Goal: Find specific fact: Find specific page/section

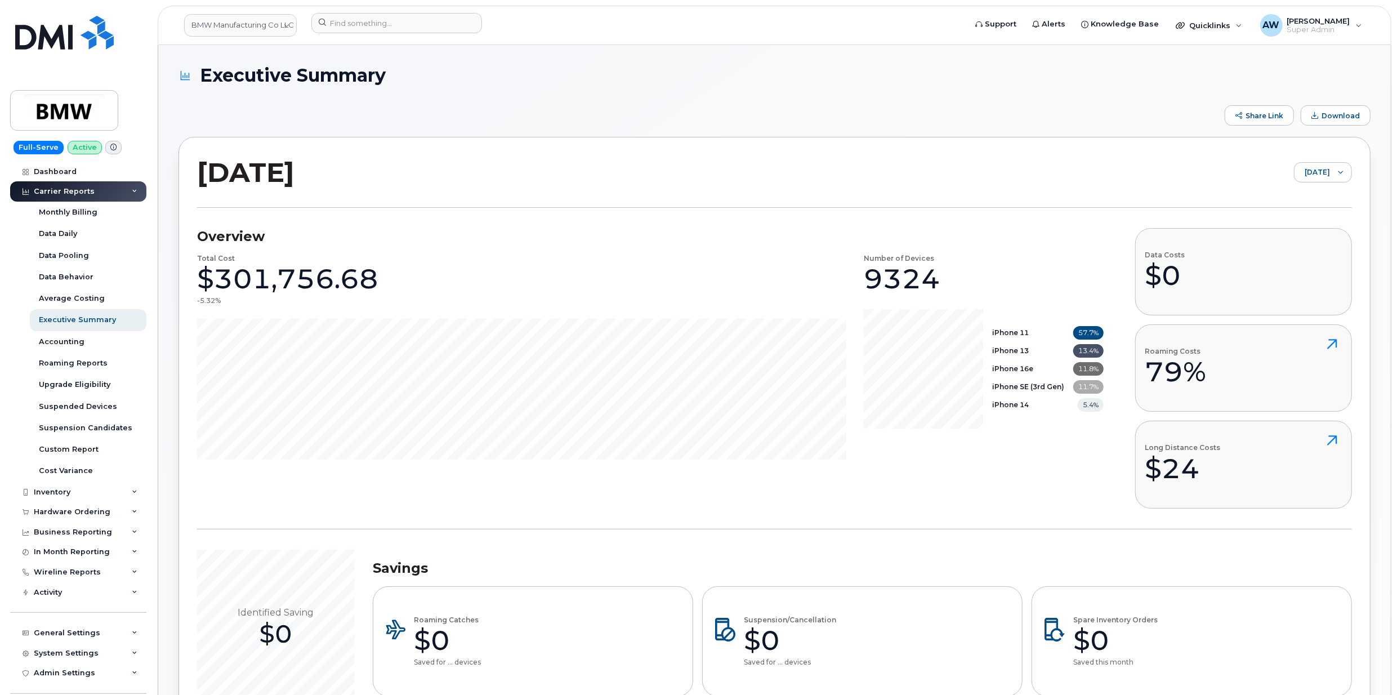
click at [99, 190] on div "Carrier Reports" at bounding box center [78, 191] width 136 height 20
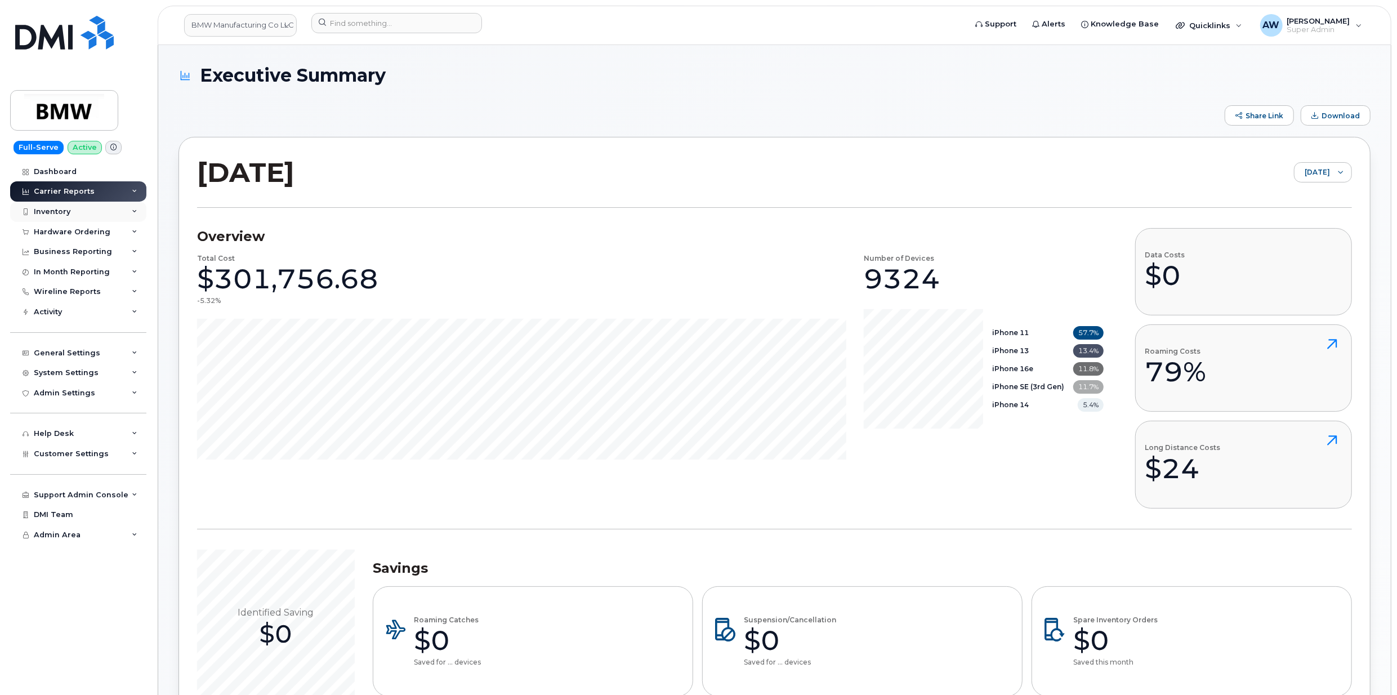
click at [96, 218] on div "Inventory" at bounding box center [78, 212] width 136 height 20
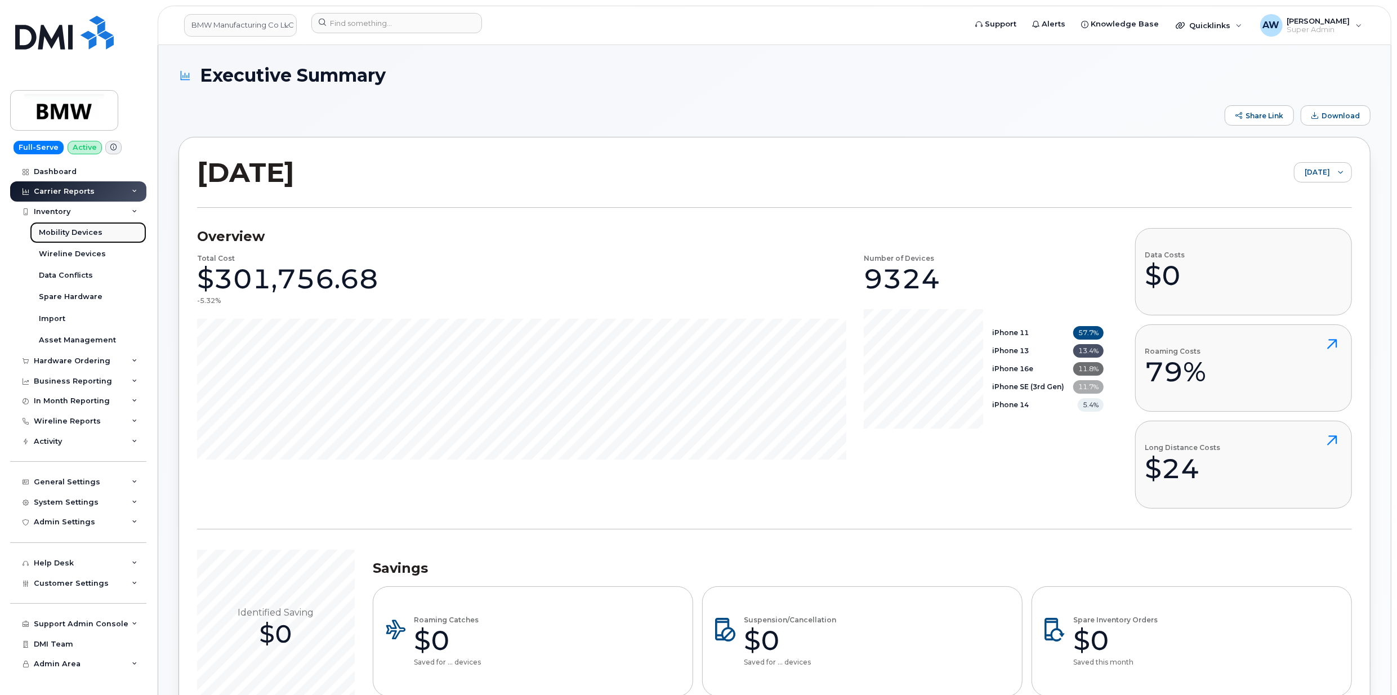
click at [89, 230] on div "Mobility Devices" at bounding box center [71, 232] width 64 height 10
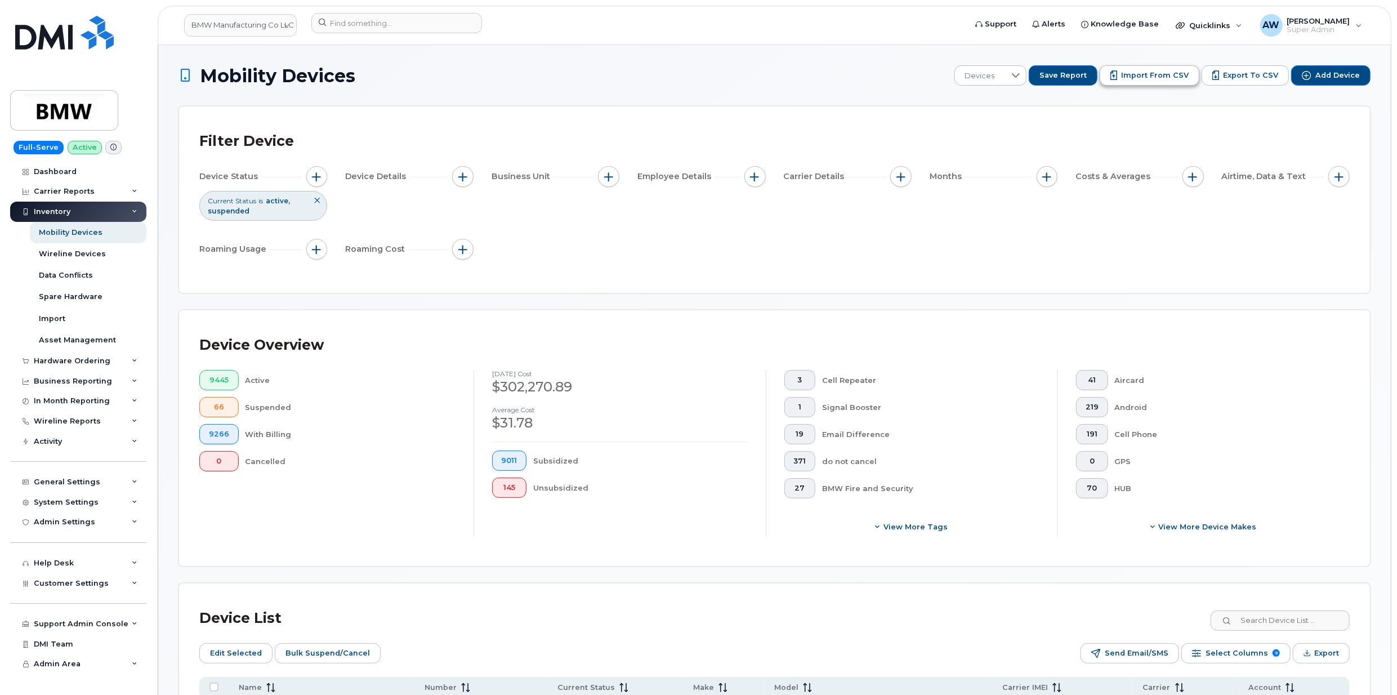
click at [1179, 75] on span "Import from CSV" at bounding box center [1155, 75] width 68 height 10
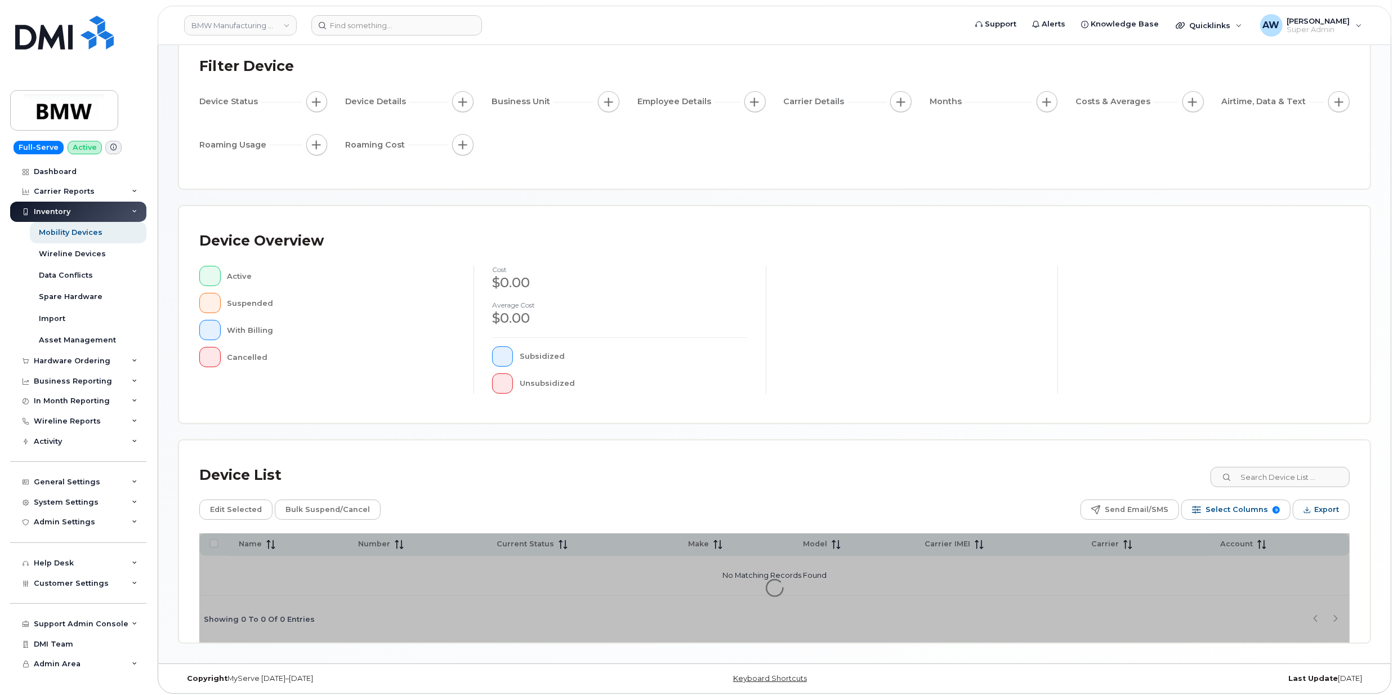
scroll to position [80, 0]
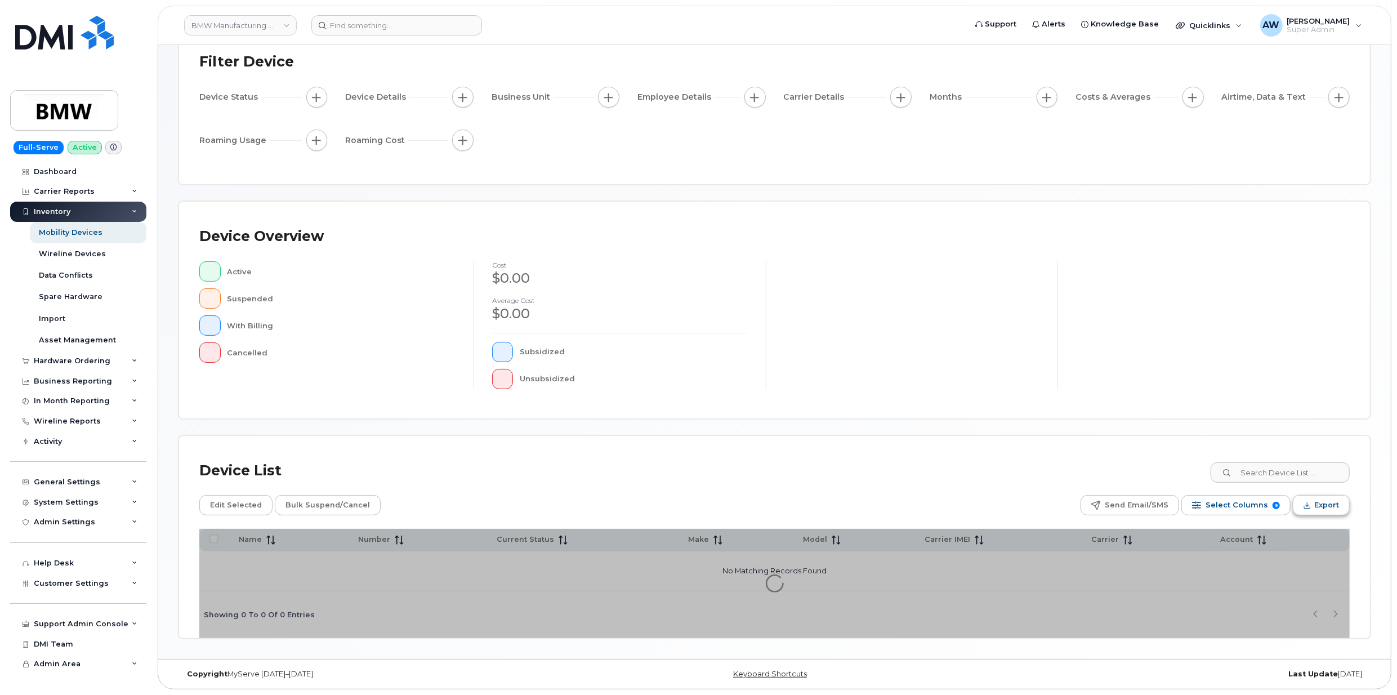
click at [1322, 511] on span "Export" at bounding box center [1326, 505] width 25 height 17
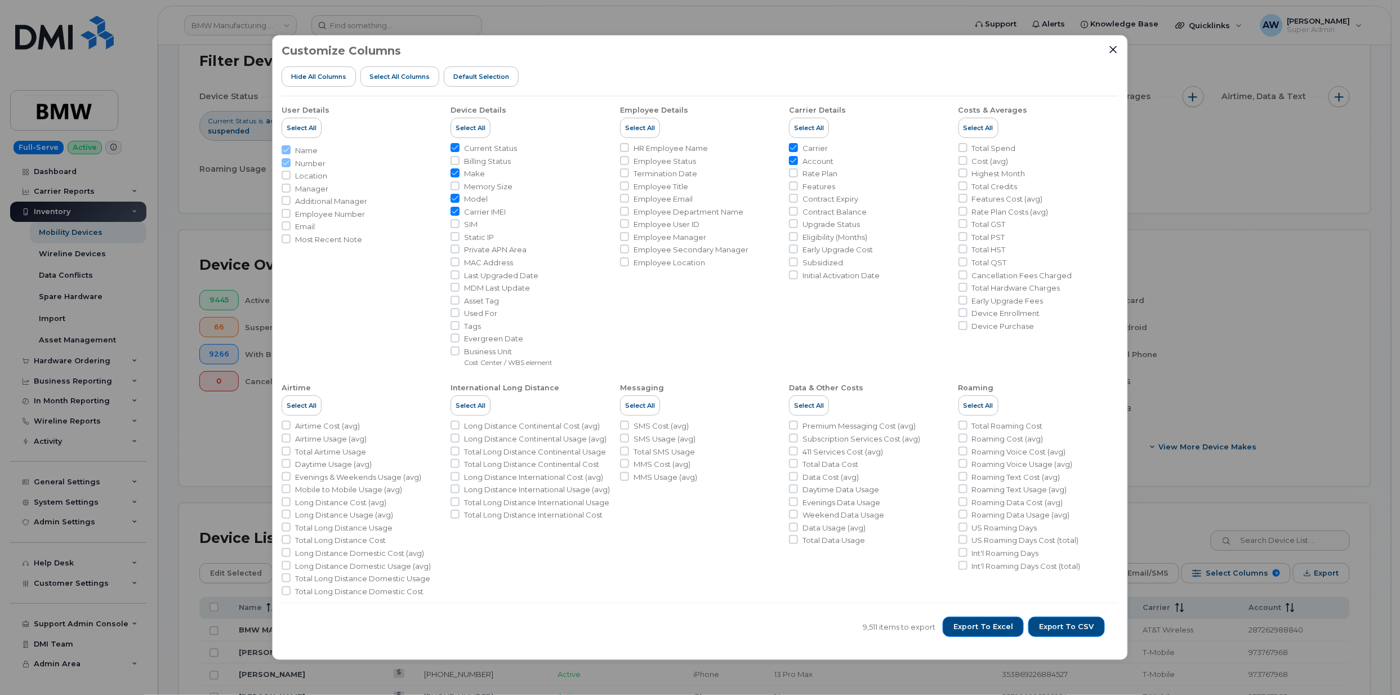
click at [477, 209] on span "Carrier IMEI" at bounding box center [485, 212] width 42 height 11
click at [459, 209] on input "Carrier IMEI" at bounding box center [454, 211] width 9 height 9
checkbox input "false"
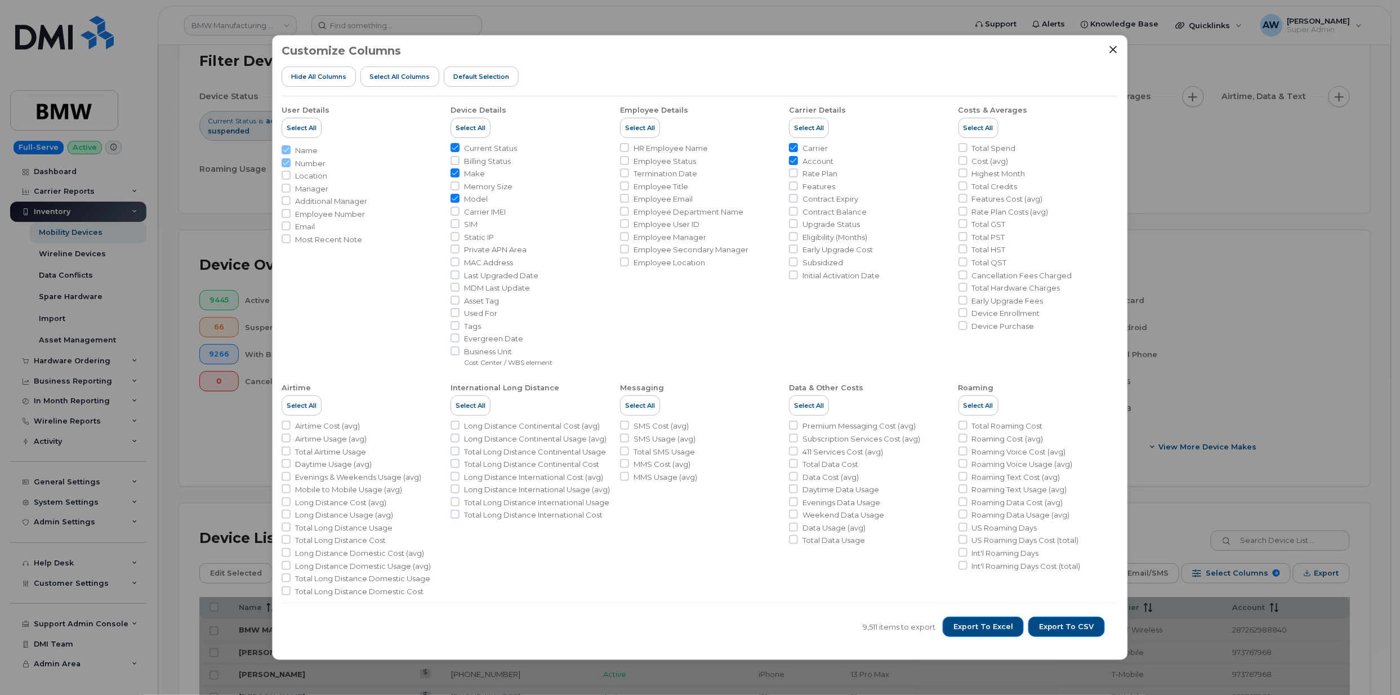
click at [811, 147] on span "Carrier" at bounding box center [814, 148] width 25 height 11
click at [798, 147] on input "Carrier" at bounding box center [793, 147] width 9 height 9
click at [811, 147] on span "Carrier" at bounding box center [814, 148] width 25 height 11
click at [798, 147] on input "Carrier" at bounding box center [793, 147] width 9 height 9
checkbox input "true"
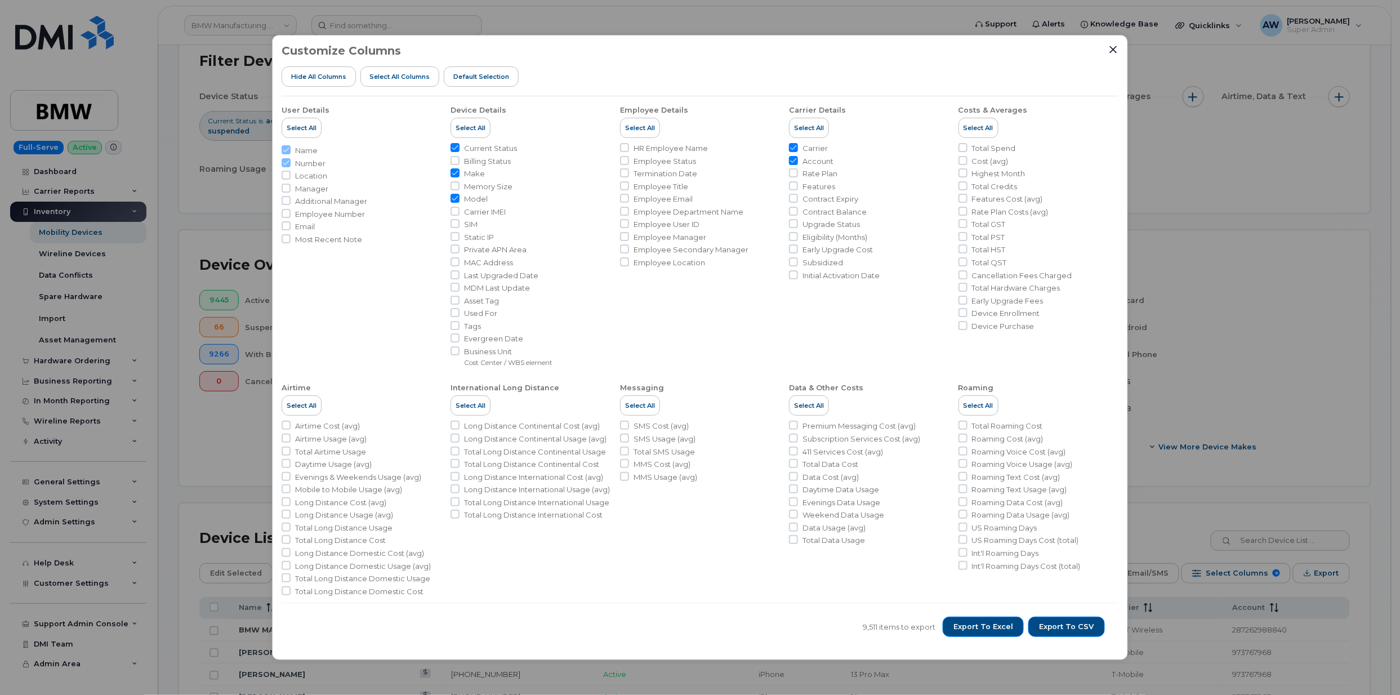
click at [838, 196] on span "Contract Expiry" at bounding box center [830, 199] width 56 height 11
click at [798, 196] on input "Contract Expiry" at bounding box center [793, 198] width 9 height 9
checkbox input "true"
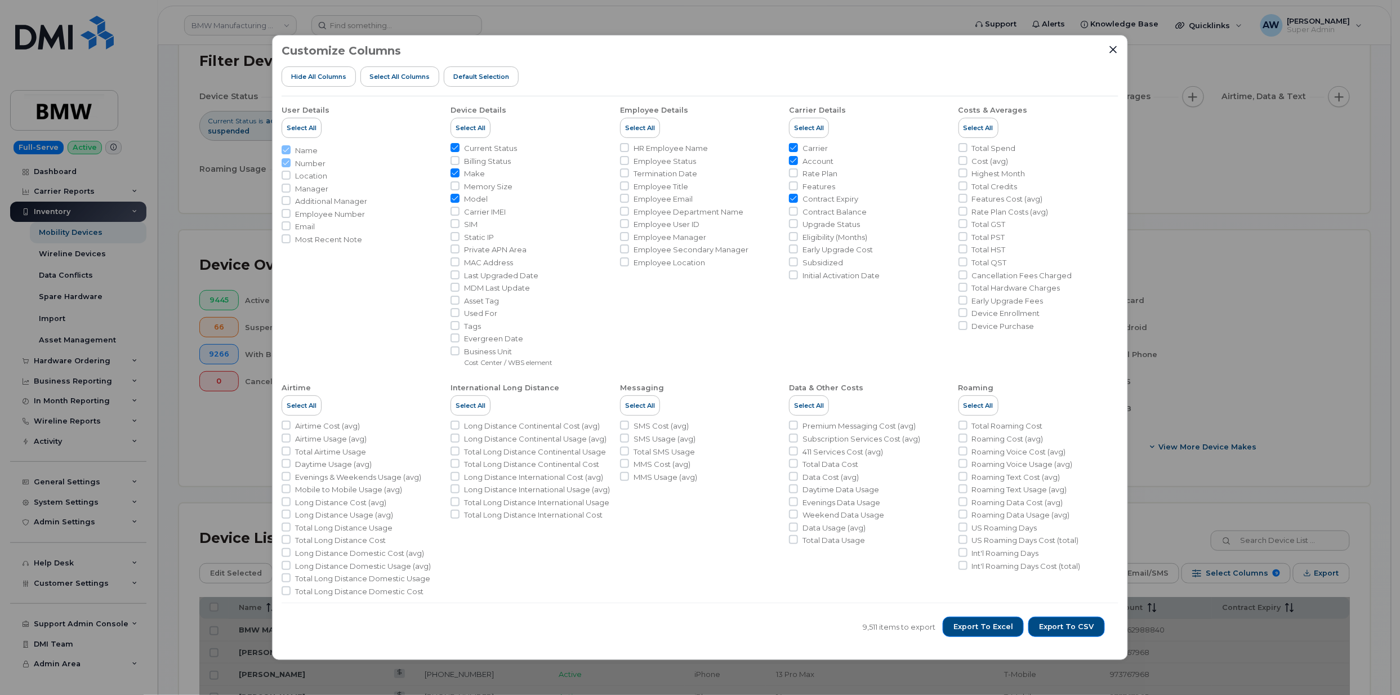
click at [840, 205] on ul "Carrier Account Rate Plan Features Contract Expiry Contract Balance Upgrade Sta…" at bounding box center [869, 211] width 160 height 137
drag, startPoint x: 840, startPoint y: 211, endPoint x: 973, endPoint y: 472, distance: 293.3
click at [840, 212] on span "Contract Balance" at bounding box center [834, 212] width 64 height 11
click at [798, 212] on input "Contract Balance" at bounding box center [793, 211] width 9 height 9
checkbox input "true"
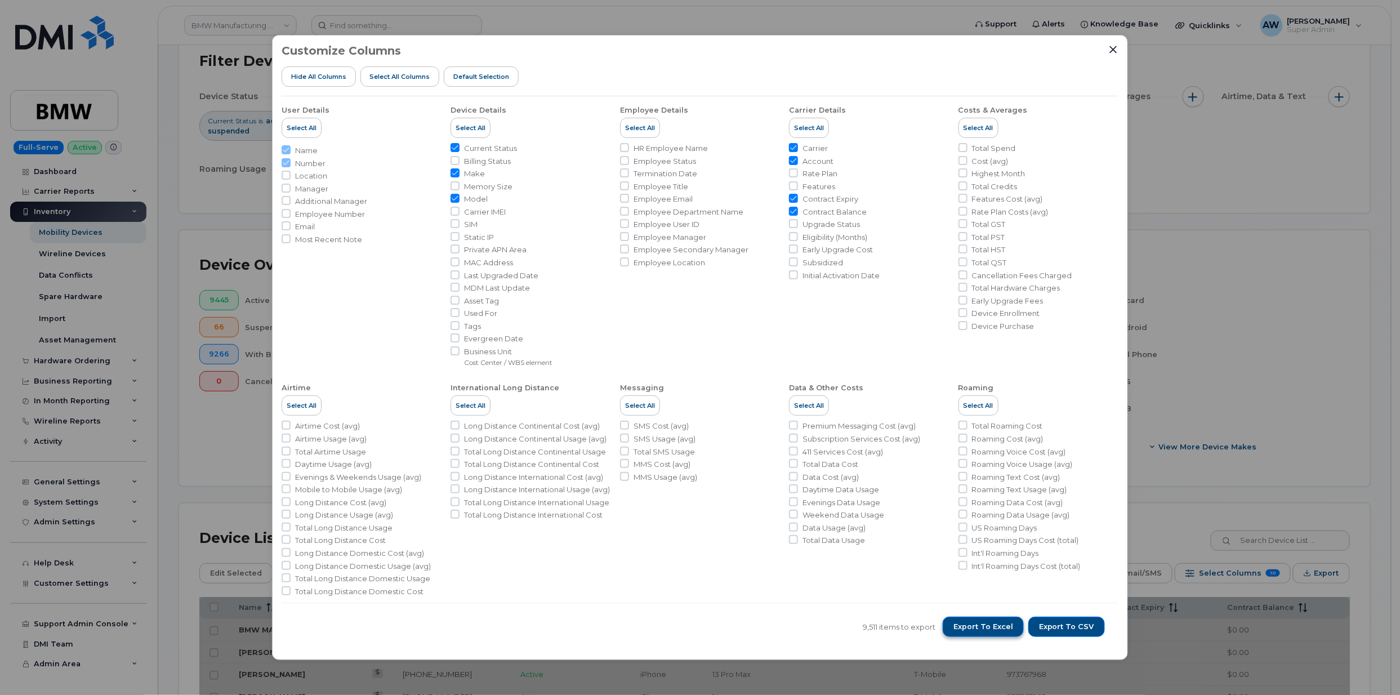
click at [990, 627] on span "Export to Excel" at bounding box center [983, 627] width 60 height 10
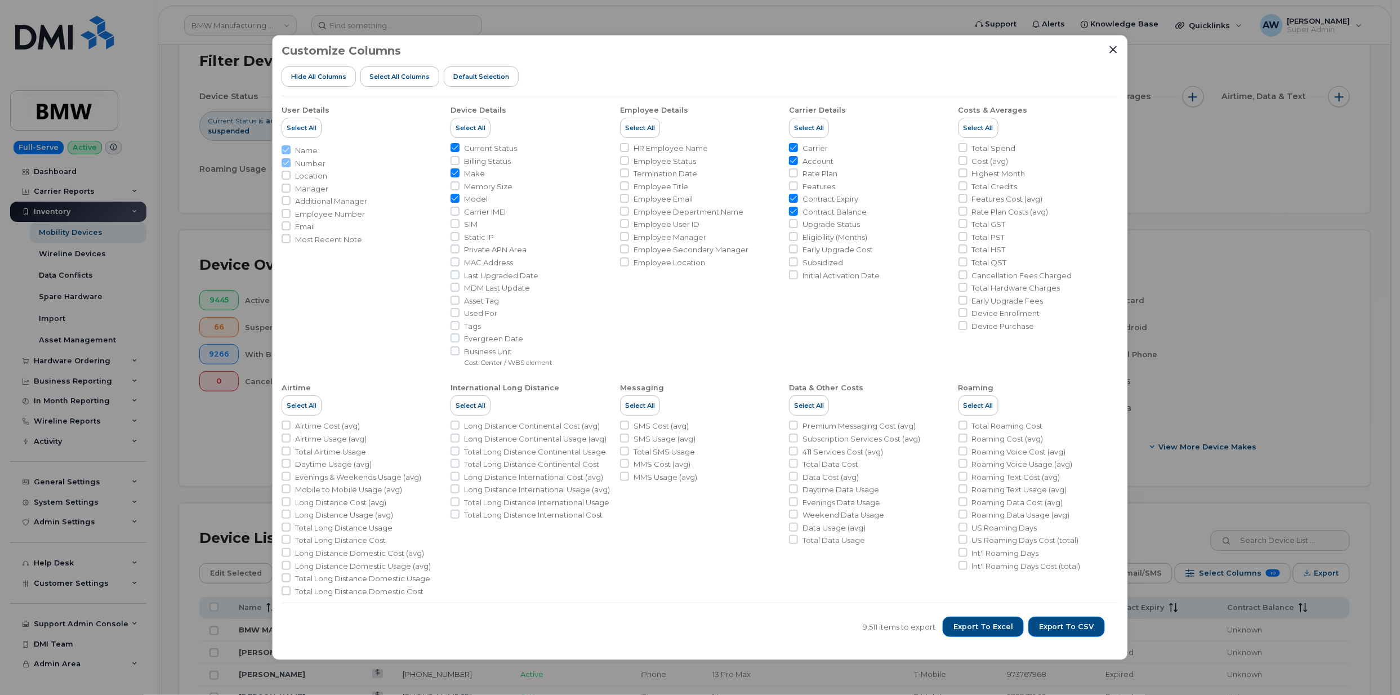
click at [441, 32] on div "Customize Columns Hide All Columns Select all Columns Default Selection User De…" at bounding box center [700, 347] width 1400 height 695
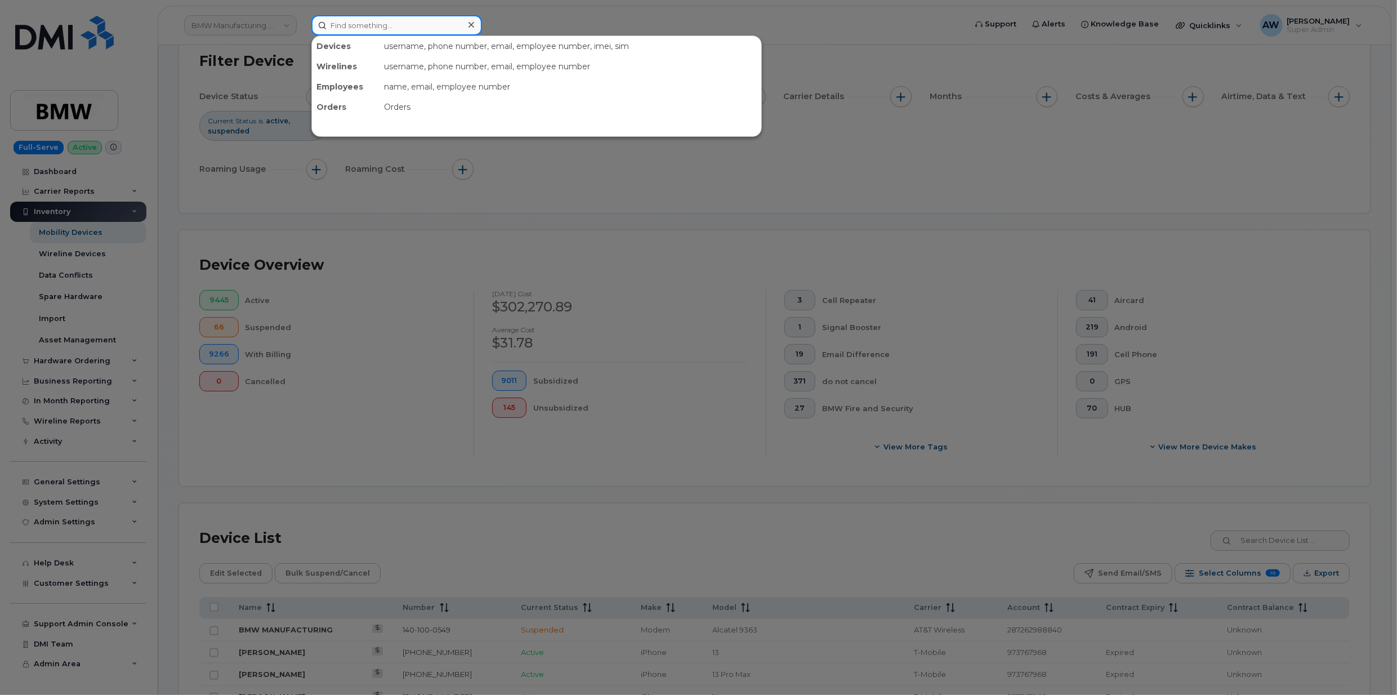
click at [437, 20] on input at bounding box center [396, 25] width 171 height 20
paste input "9129466521"
type input "9129466521"
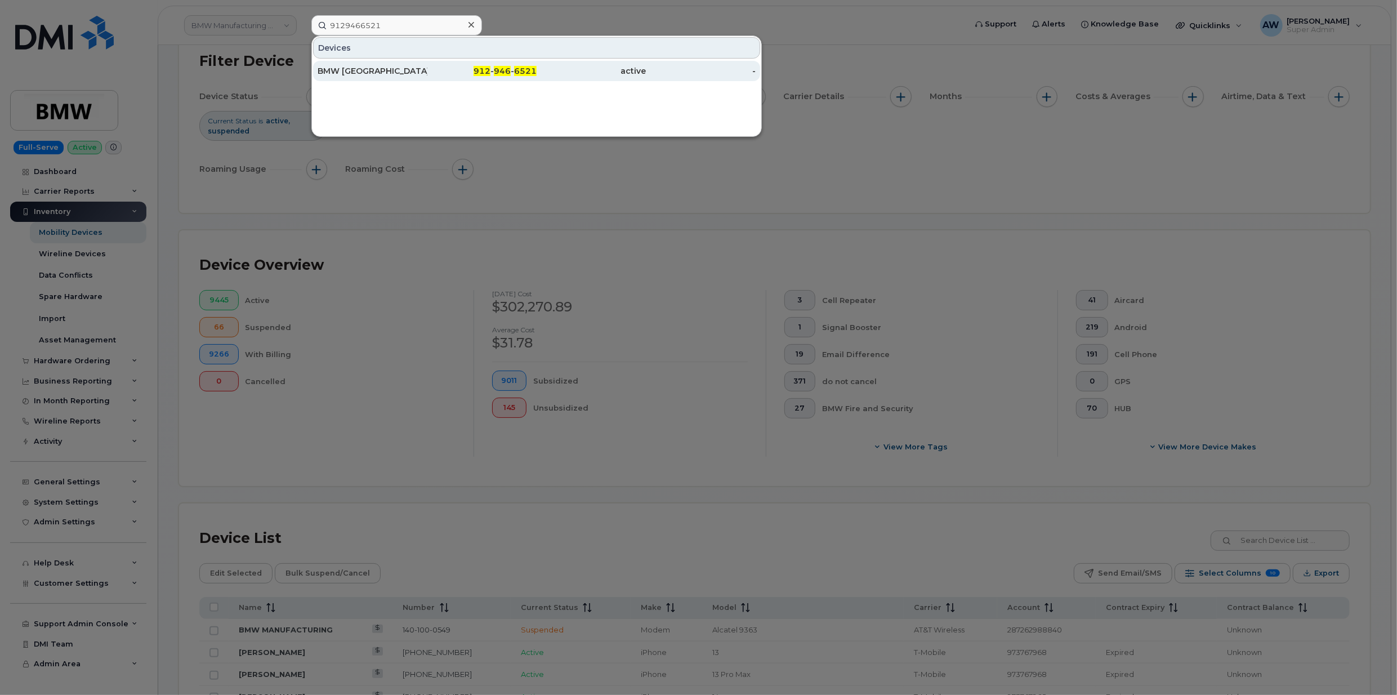
click at [448, 75] on div "912 - 946 - 6521" at bounding box center [482, 70] width 110 height 11
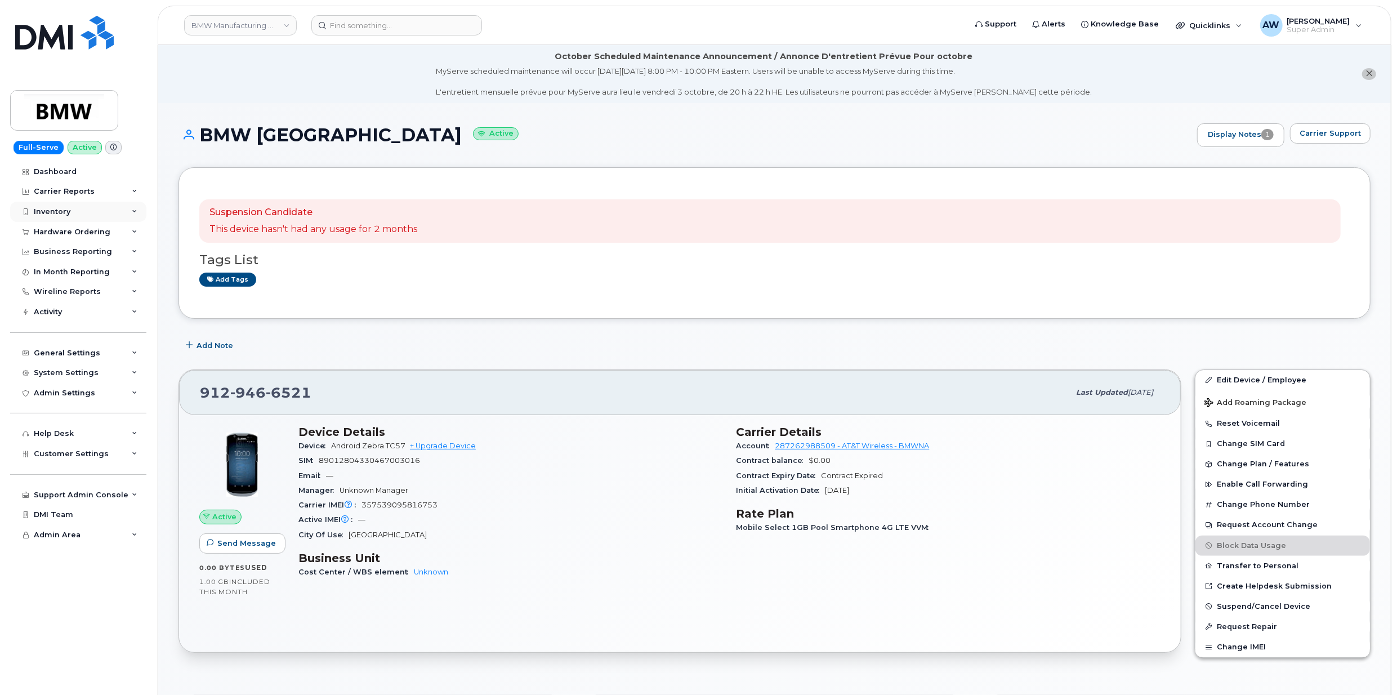
click at [118, 209] on div "Inventory" at bounding box center [78, 212] width 136 height 20
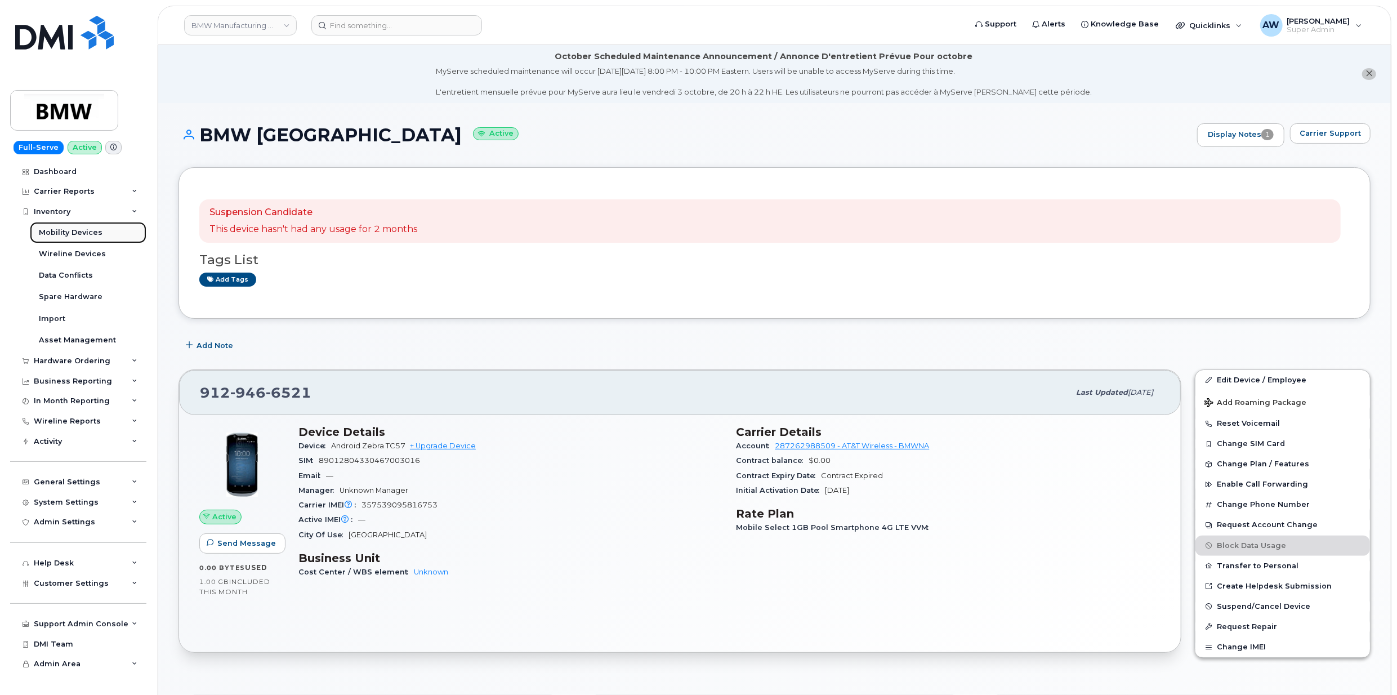
click at [119, 225] on link "Mobility Devices" at bounding box center [88, 232] width 117 height 21
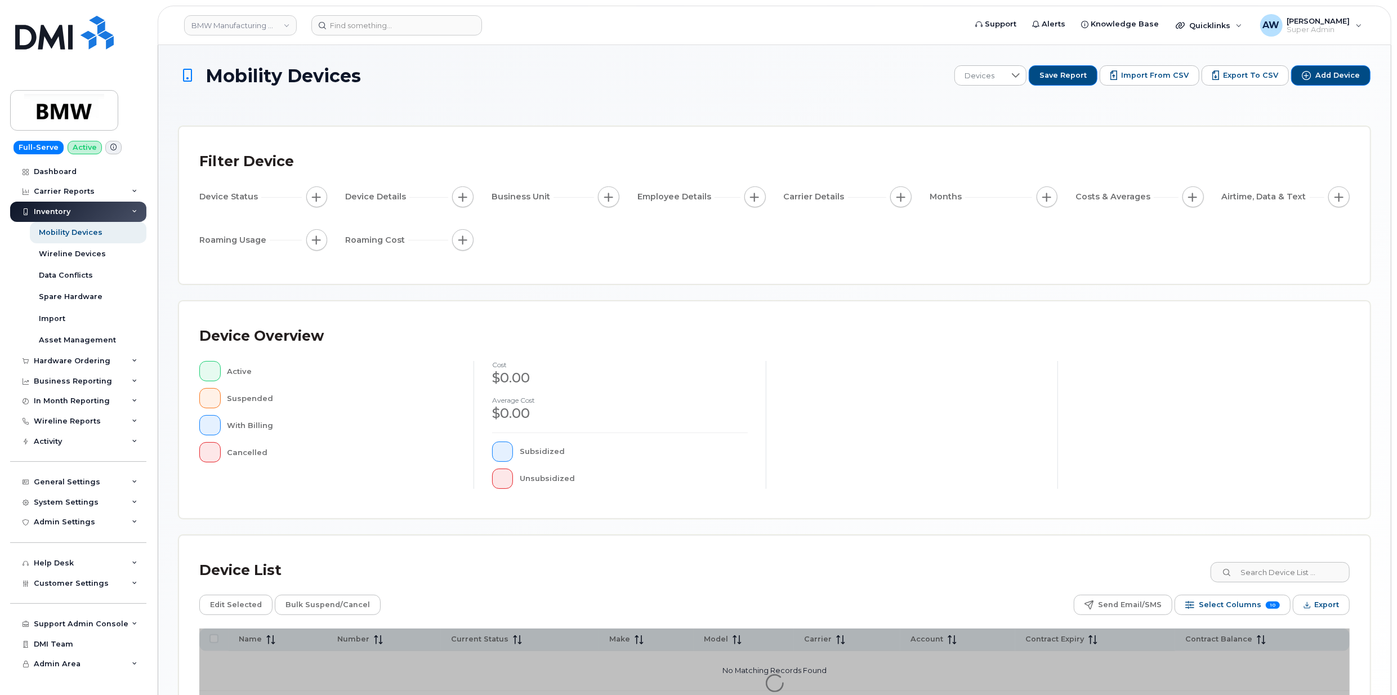
click at [1321, 617] on div "Device List Edit Selected Bulk Suspend/Cancel Send Email/SMS Select Columns 10 …" at bounding box center [774, 647] width 1150 height 182
click at [1323, 609] on span "Export" at bounding box center [1326, 604] width 25 height 17
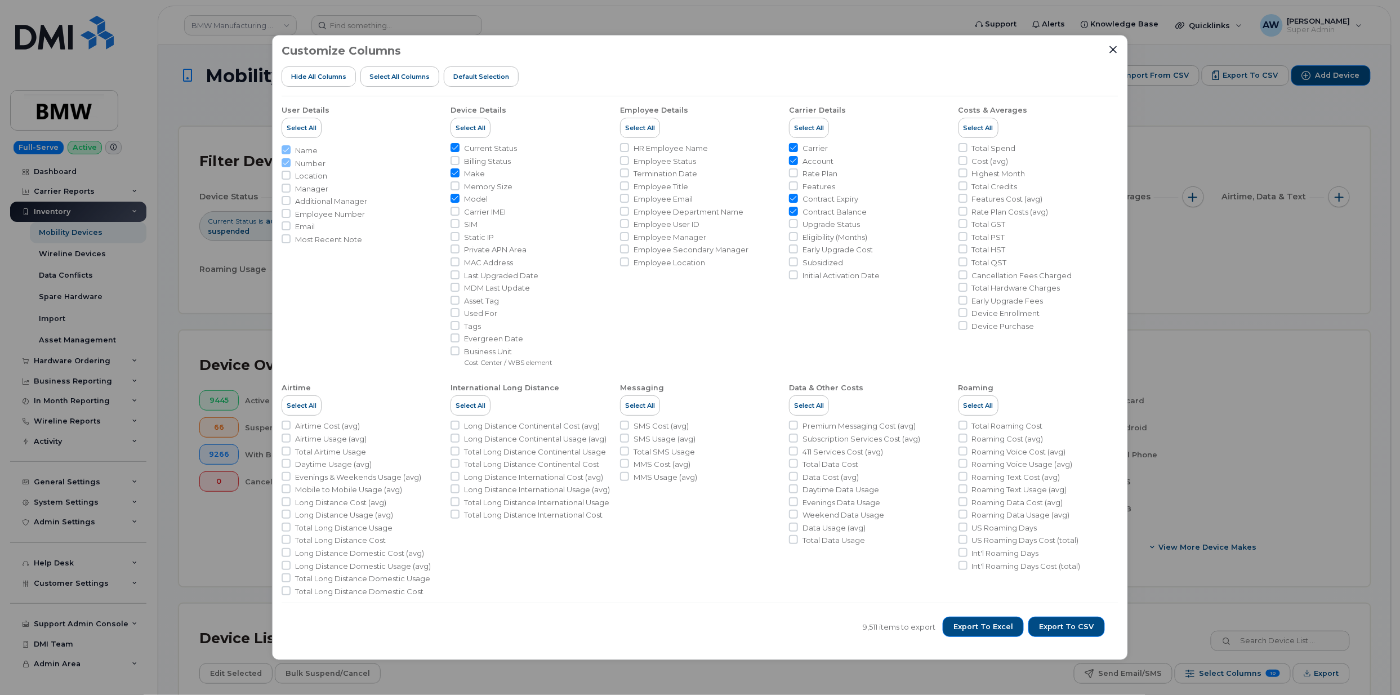
click at [490, 302] on span "Asset Tag" at bounding box center [481, 301] width 35 height 11
click at [459, 302] on input "Asset Tag" at bounding box center [454, 300] width 9 height 9
checkbox input "true"
click at [480, 328] on span "Tags" at bounding box center [472, 326] width 17 height 11
click at [459, 328] on input "Tags" at bounding box center [454, 325] width 9 height 9
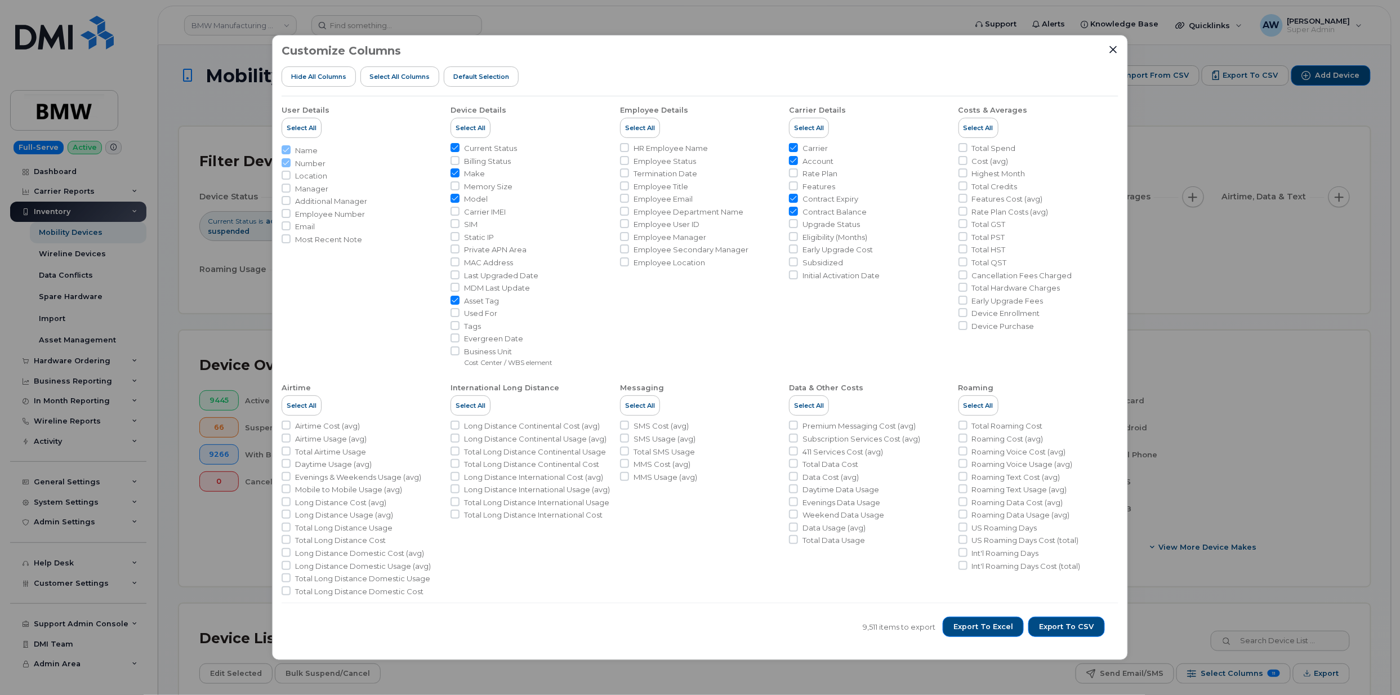
checkbox input "true"
click at [488, 360] on small "Cost Center / WBS element" at bounding box center [508, 362] width 88 height 8
click at [459, 355] on input "Business Unit Cost Center / WBS element" at bounding box center [454, 350] width 9 height 9
checkbox input "true"
click at [1012, 629] on span "Export to Excel" at bounding box center [983, 627] width 60 height 10
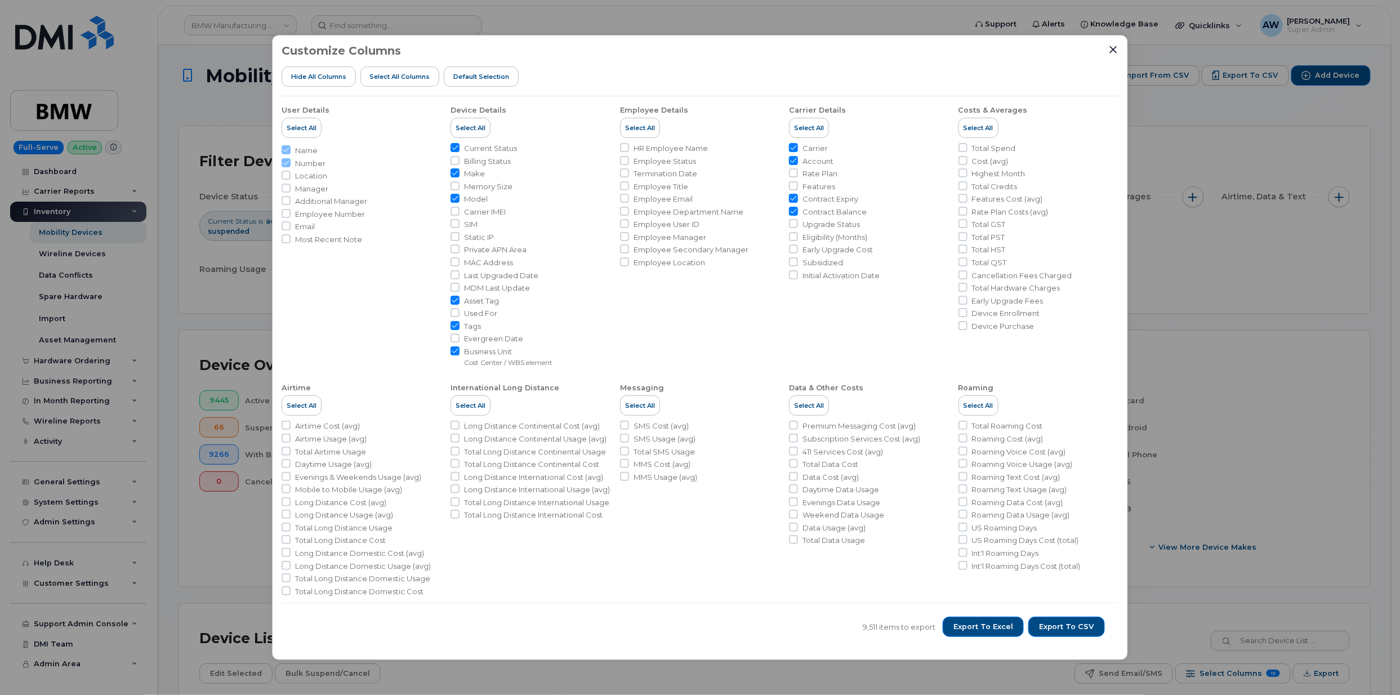
click at [352, 218] on span "Employee Number" at bounding box center [330, 214] width 70 height 11
click at [291, 218] on input "Employee Number" at bounding box center [286, 213] width 9 height 9
checkbox input "true"
click at [1012, 627] on span "Export to Excel" at bounding box center [983, 627] width 60 height 10
click at [816, 181] on span "Features" at bounding box center [818, 186] width 33 height 11
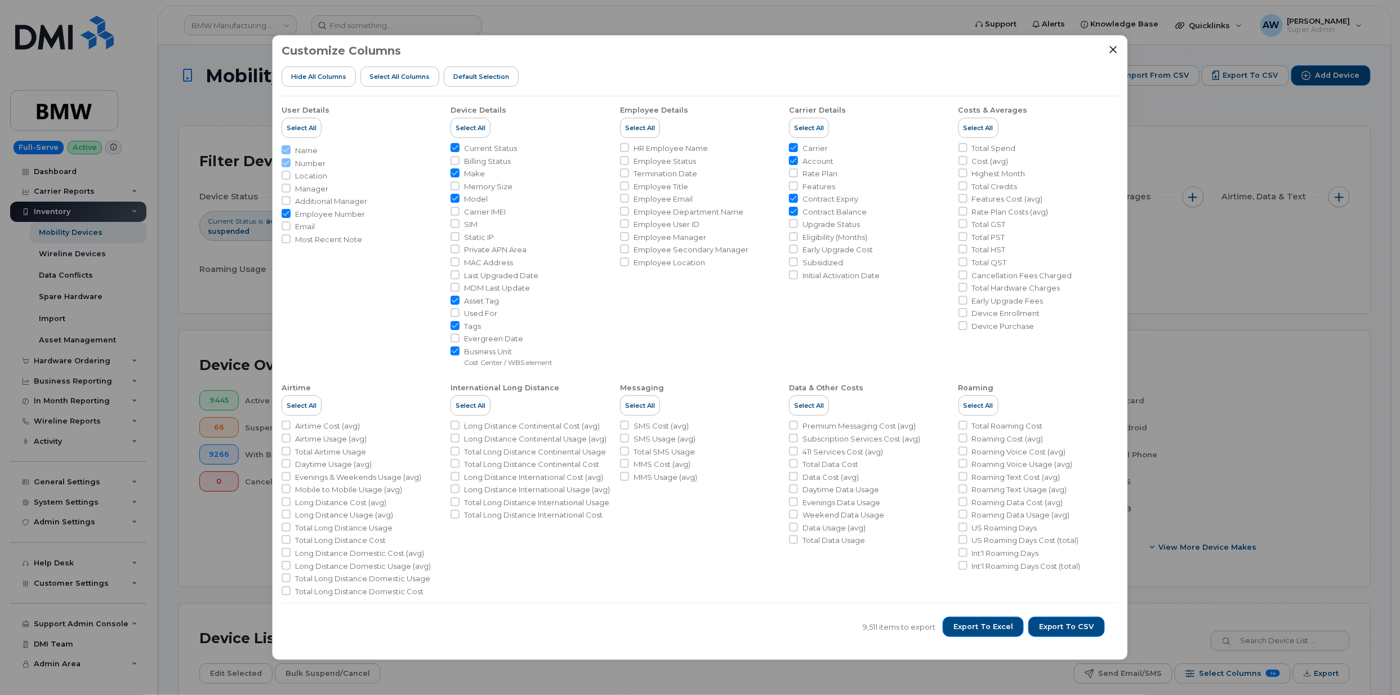
click at [798, 181] on input "Features" at bounding box center [793, 185] width 9 height 9
click at [816, 185] on span "Features" at bounding box center [818, 186] width 33 height 11
click at [798, 185] on input "Features" at bounding box center [793, 185] width 9 height 9
checkbox input "false"
click at [1107, 44] on div "Customize Columns Hide All Columns Select all Columns Default Selection" at bounding box center [700, 70] width 837 height 52
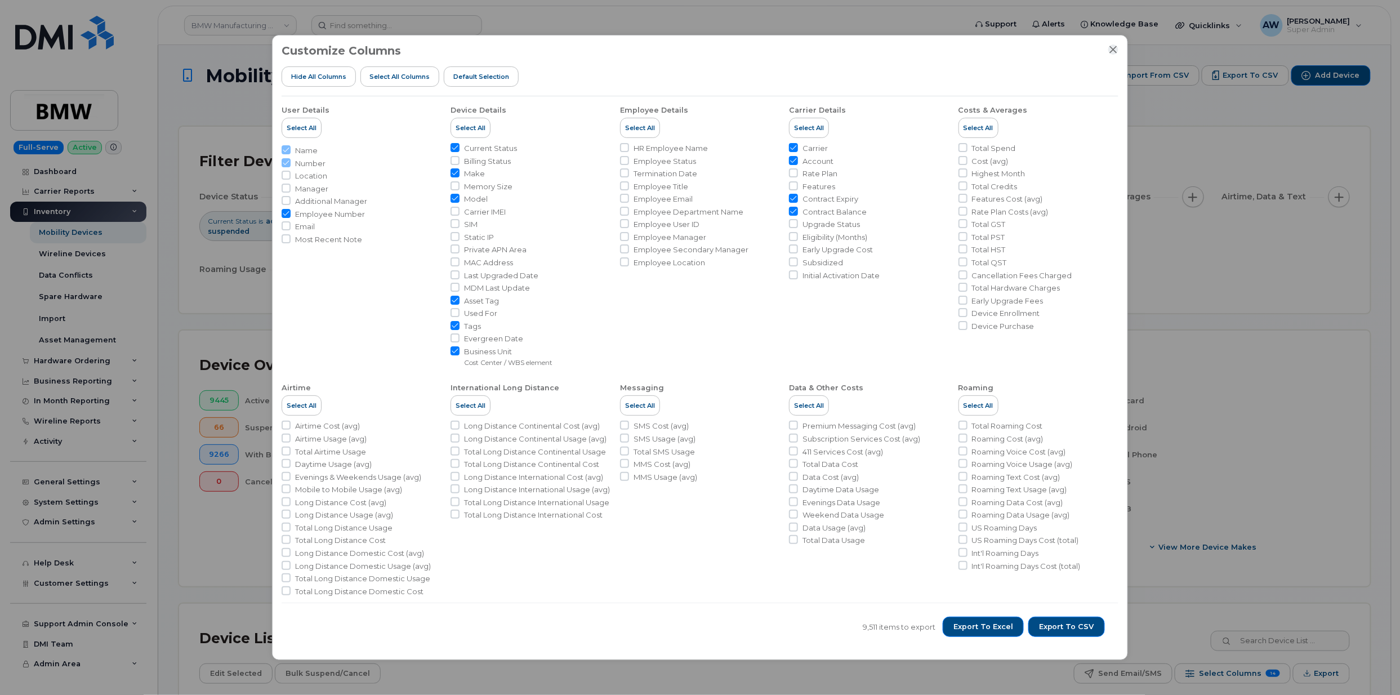
click at [1109, 46] on div at bounding box center [1113, 49] width 10 height 10
click at [1111, 46] on icon "Close" at bounding box center [1113, 49] width 9 height 9
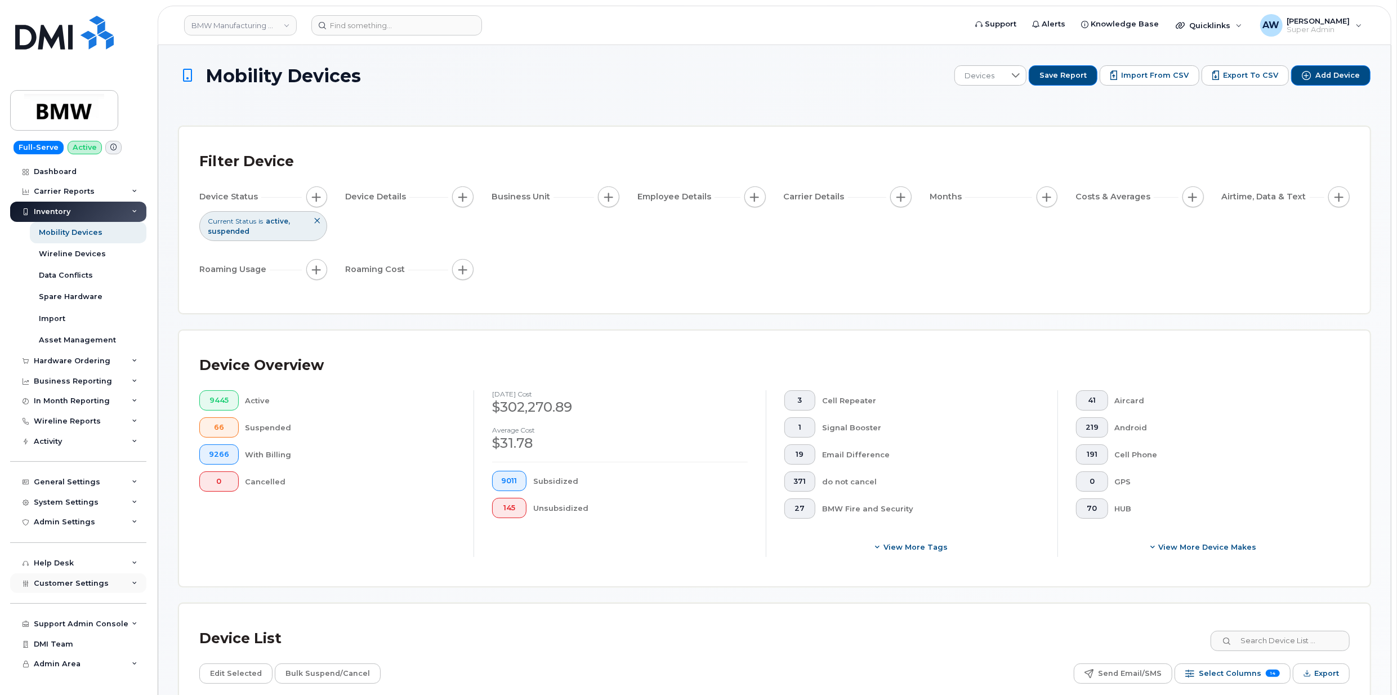
click at [97, 579] on span "Customer Settings" at bounding box center [71, 583] width 75 height 8
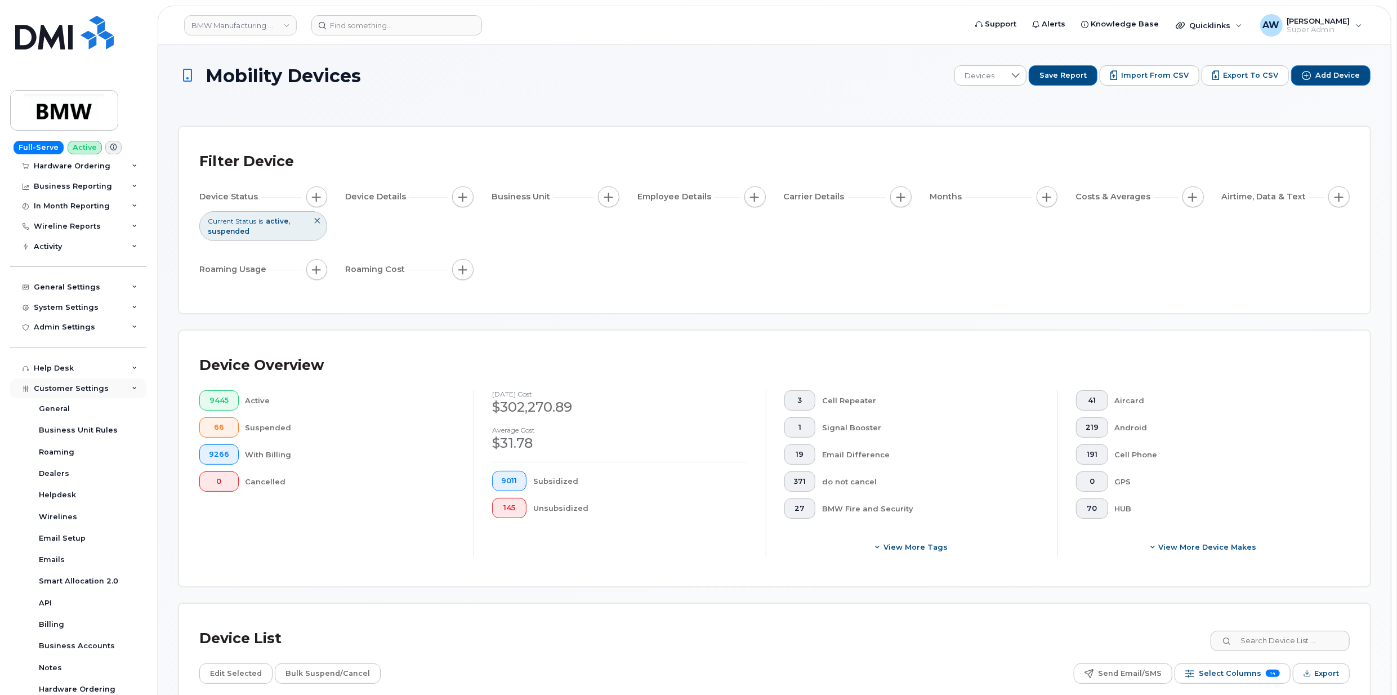
scroll to position [225, 0]
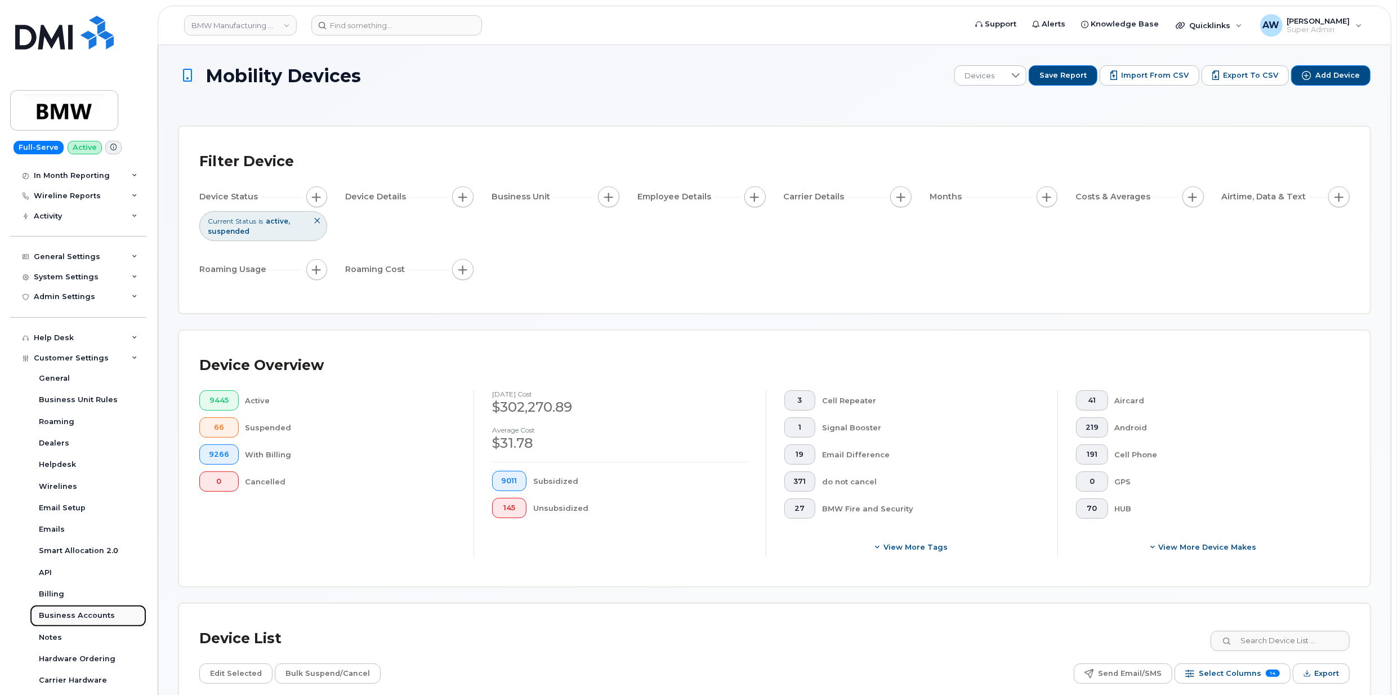
click at [98, 606] on link "Business Accounts" at bounding box center [88, 615] width 117 height 21
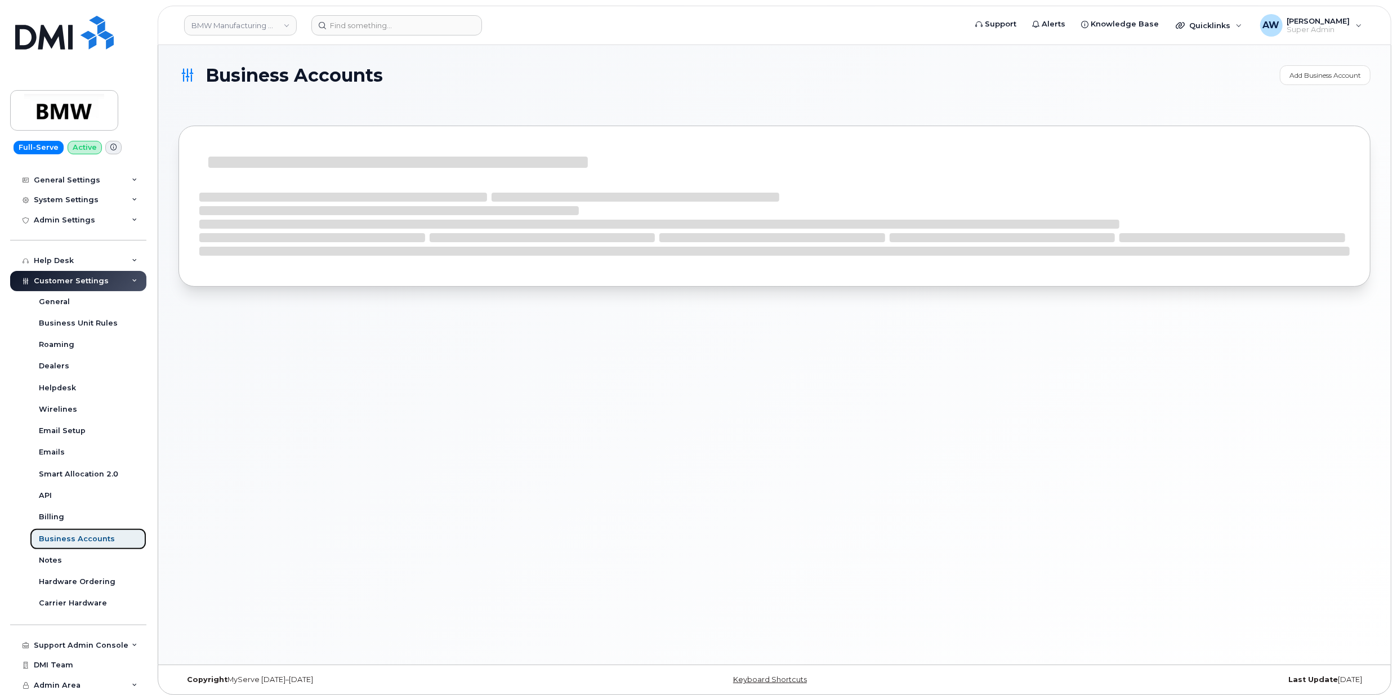
scroll to position [96, 0]
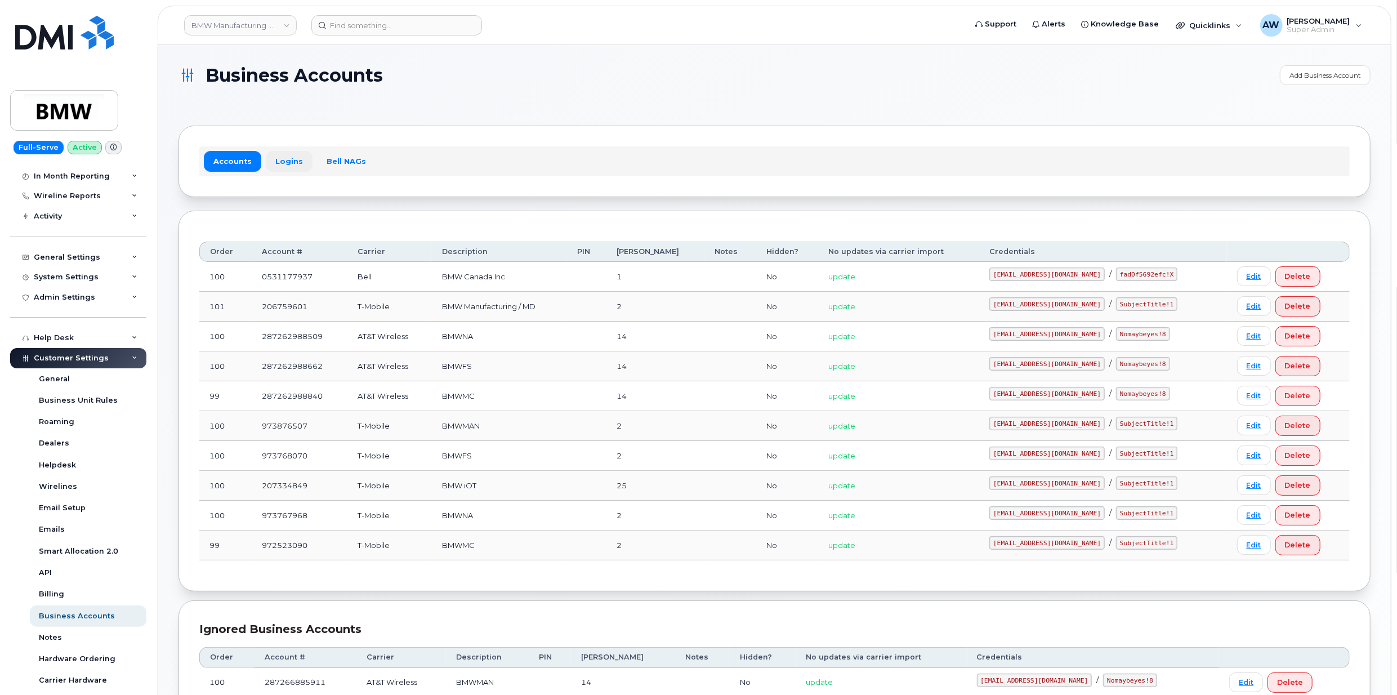
click at [293, 163] on link "Logins" at bounding box center [289, 161] width 47 height 20
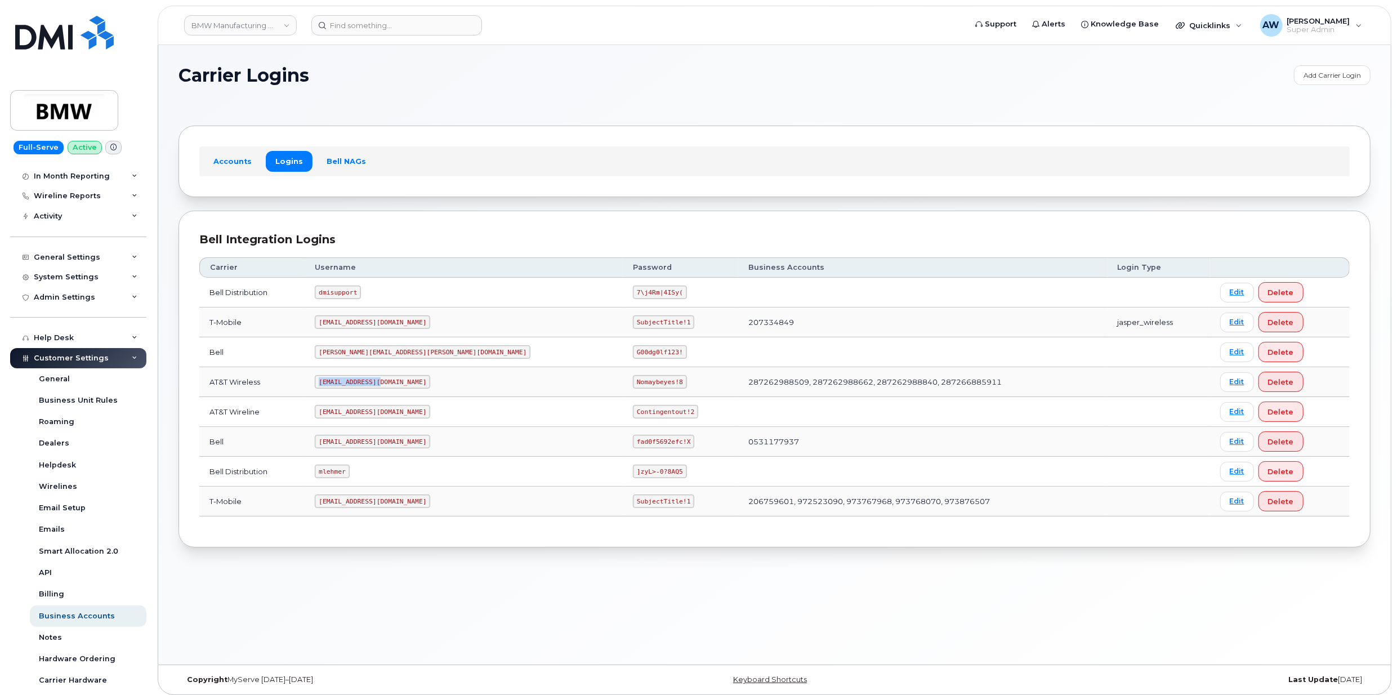
drag, startPoint x: 341, startPoint y: 384, endPoint x: 397, endPoint y: 384, distance: 56.3
click at [397, 384] on code "MS-BMW@dminc.com" at bounding box center [372, 382] width 115 height 14
copy code "MS-BMW@dminc.com"
drag, startPoint x: 503, startPoint y: 384, endPoint x: 548, endPoint y: 387, distance: 45.2
click at [633, 387] on code "Nomaybeyes!8" at bounding box center [659, 382] width 53 height 14
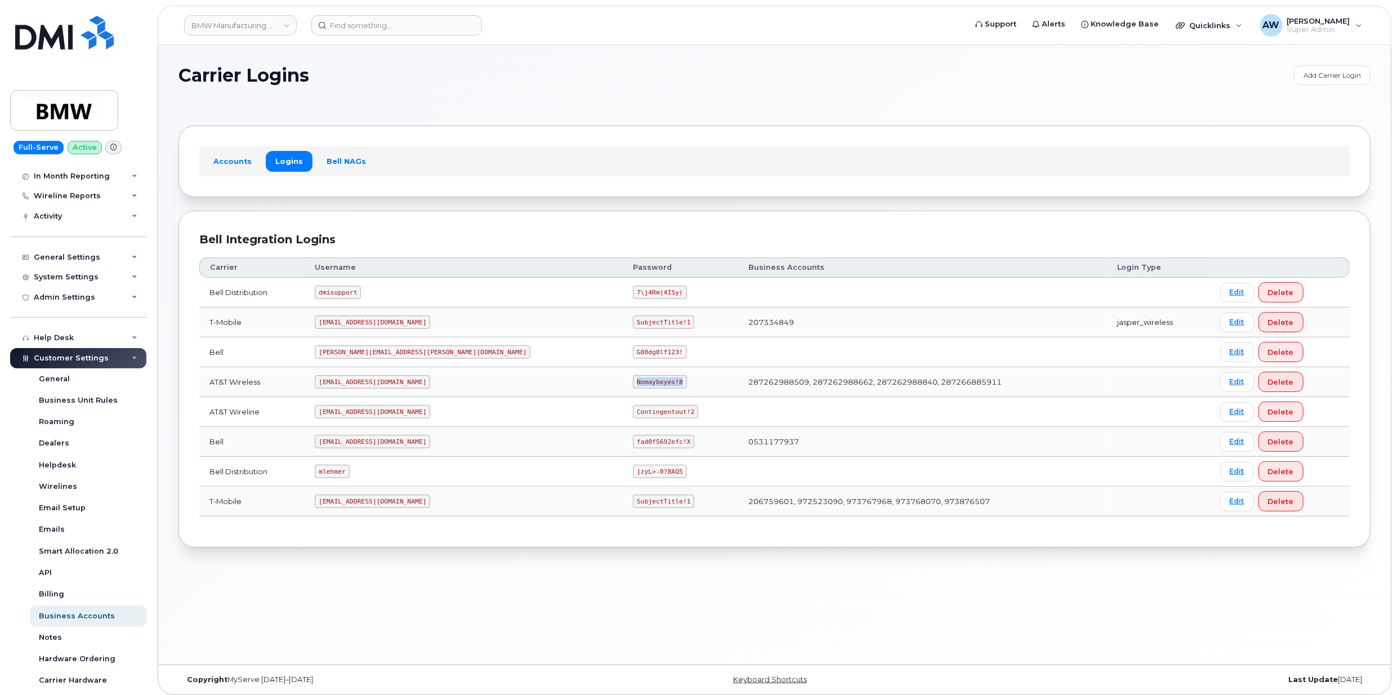
copy code "Nomaybeyes!8"
